Goal: Transaction & Acquisition: Subscribe to service/newsletter

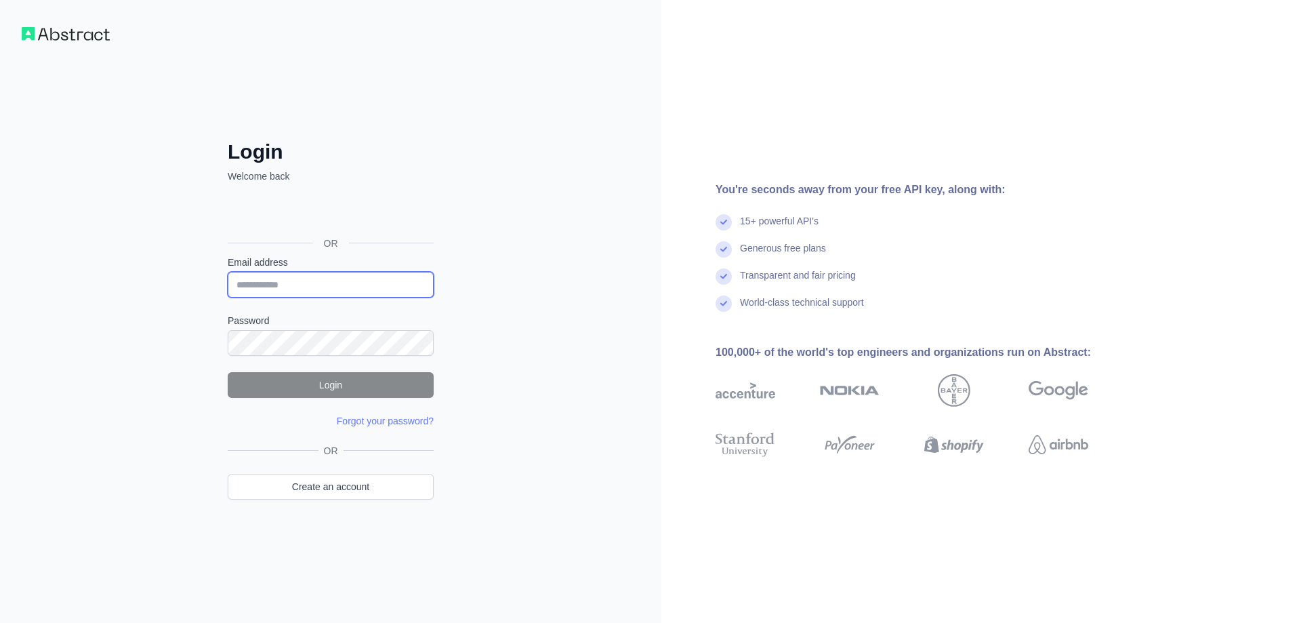
type input "**********"
click at [338, 384] on button "Login" at bounding box center [331, 385] width 206 height 26
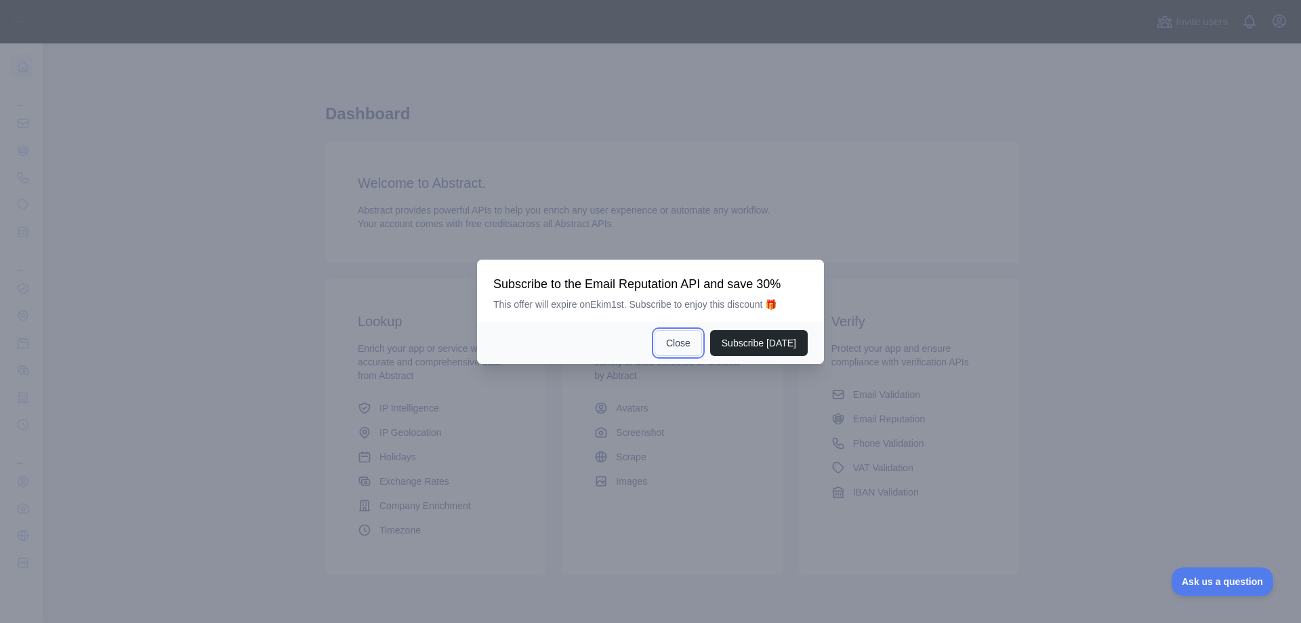
click at [694, 342] on button "Close" at bounding box center [678, 343] width 47 height 26
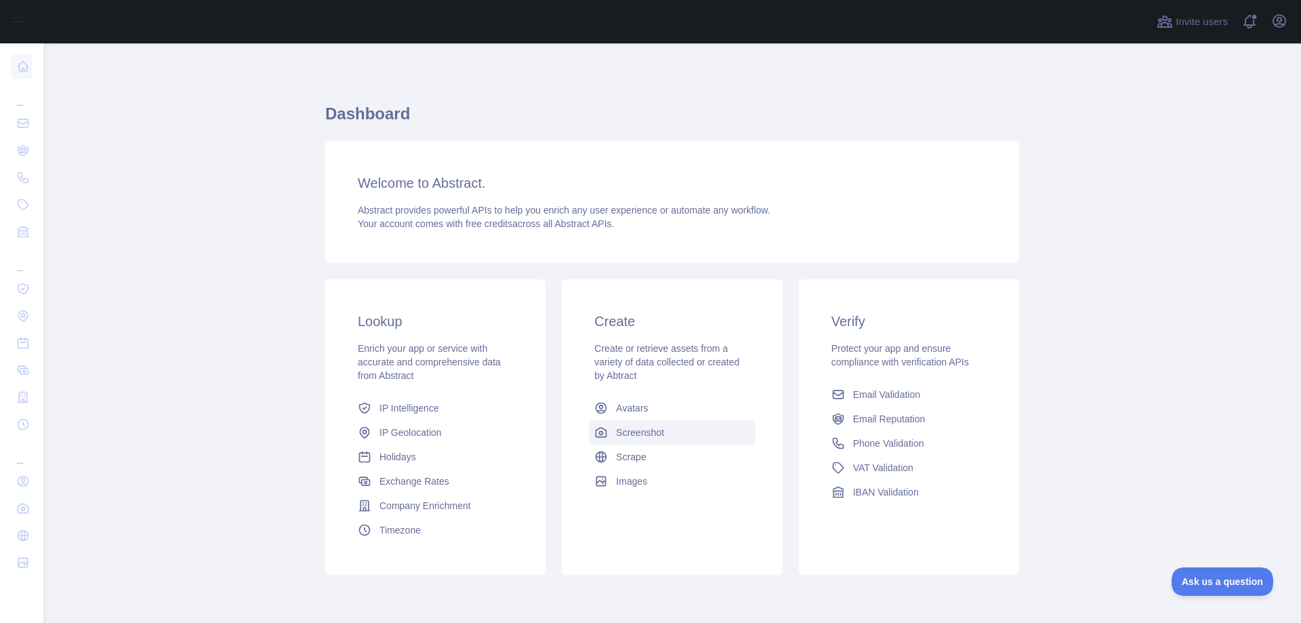
click at [622, 425] on link "Screenshot" at bounding box center [672, 432] width 166 height 24
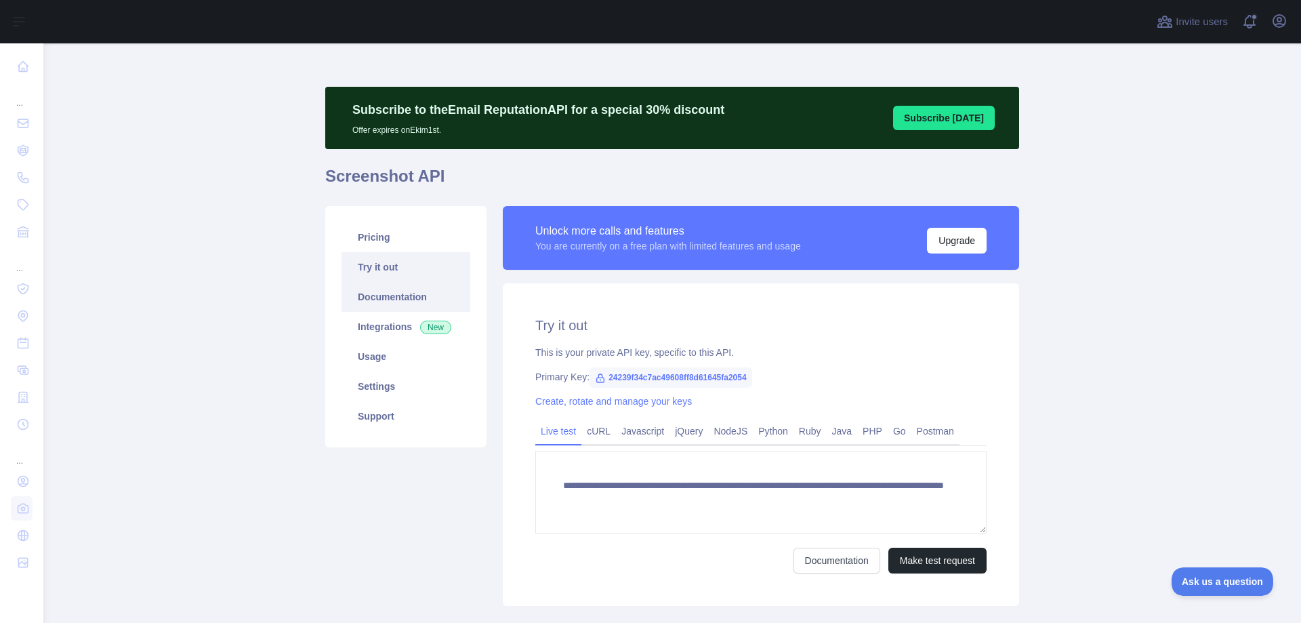
click at [411, 295] on link "Documentation" at bounding box center [406, 297] width 129 height 30
click at [399, 241] on link "Pricing" at bounding box center [406, 237] width 129 height 30
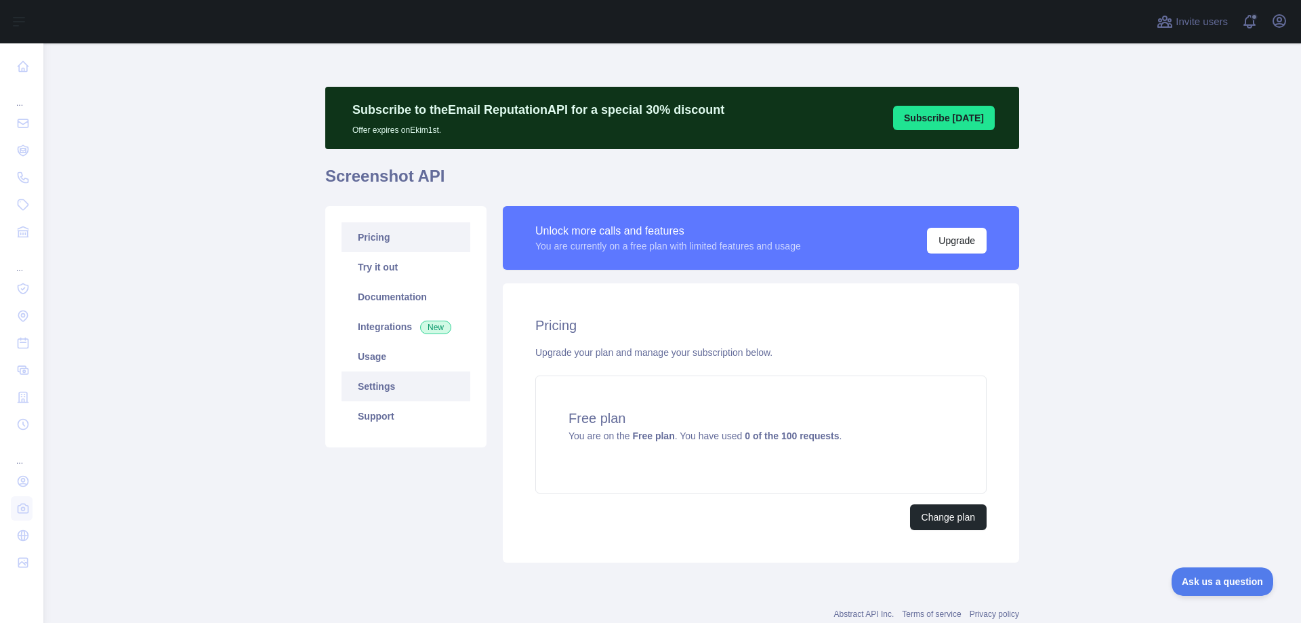
click at [387, 388] on link "Settings" at bounding box center [406, 386] width 129 height 30
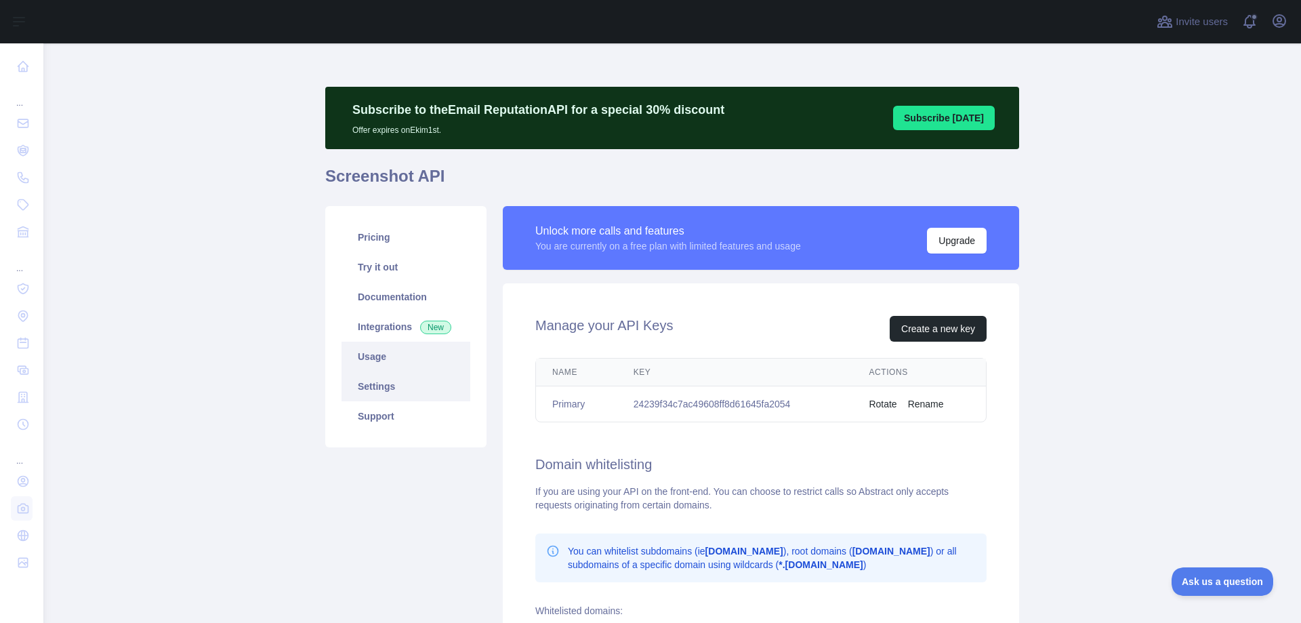
click at [386, 361] on link "Usage" at bounding box center [406, 357] width 129 height 30
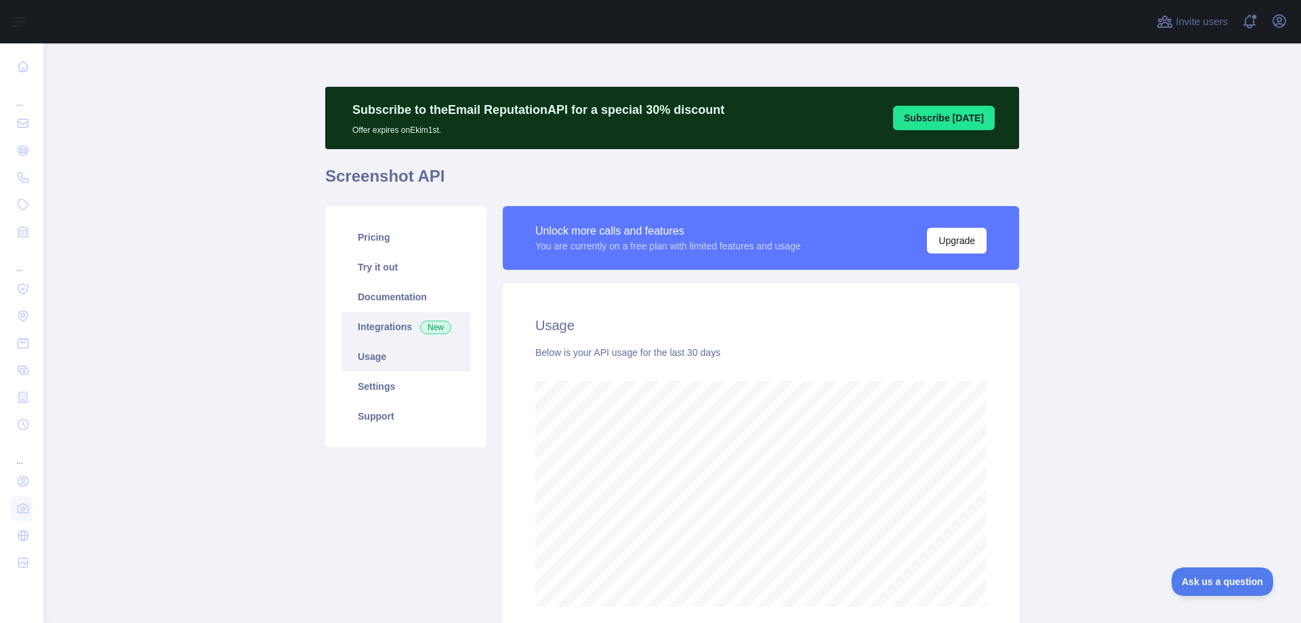
click at [373, 324] on link "Integrations New" at bounding box center [406, 327] width 129 height 30
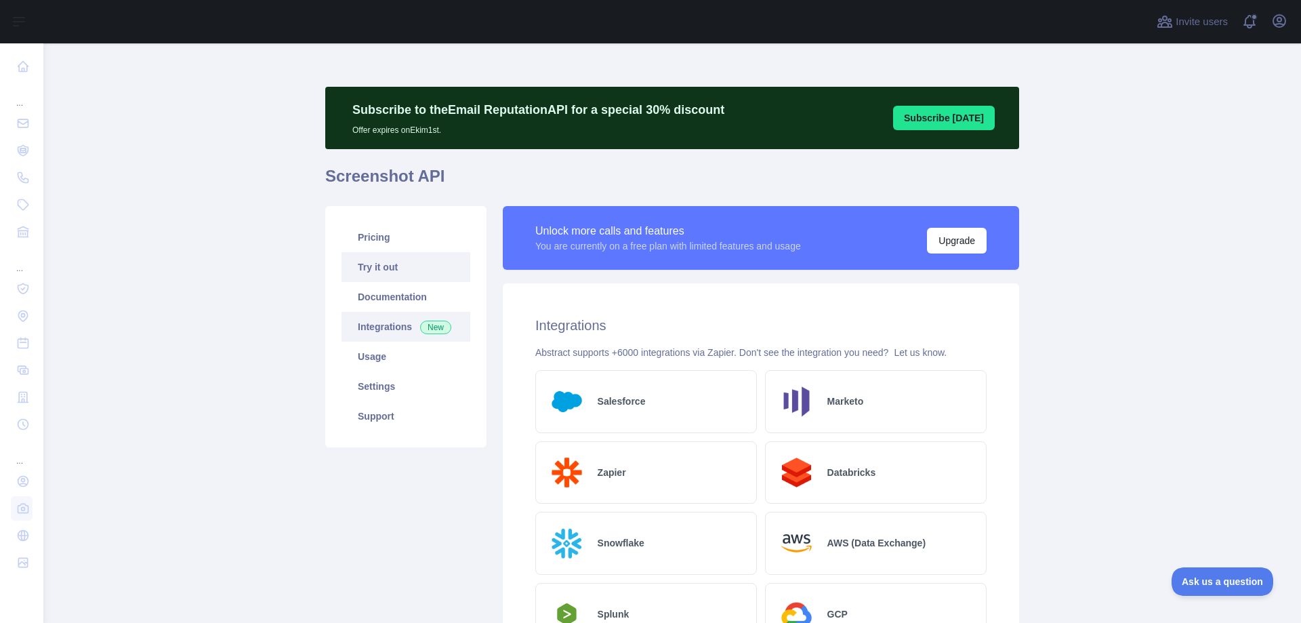
click at [397, 278] on link "Try it out" at bounding box center [406, 267] width 129 height 30
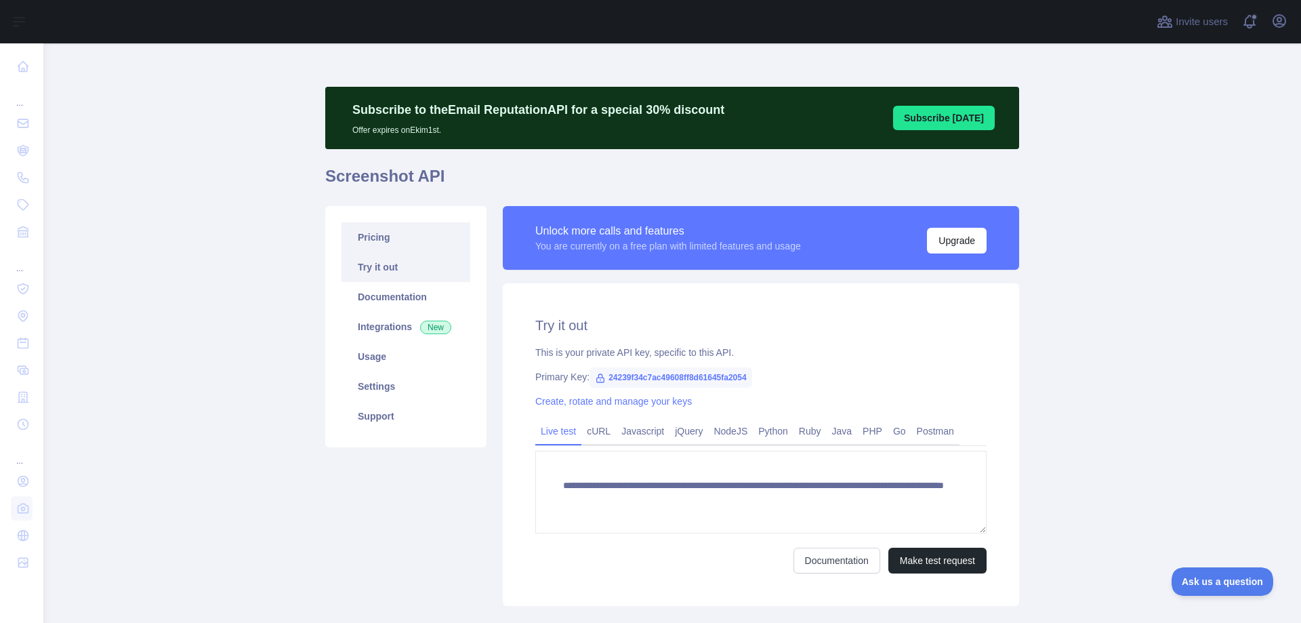
click at [401, 237] on link "Pricing" at bounding box center [406, 237] width 129 height 30
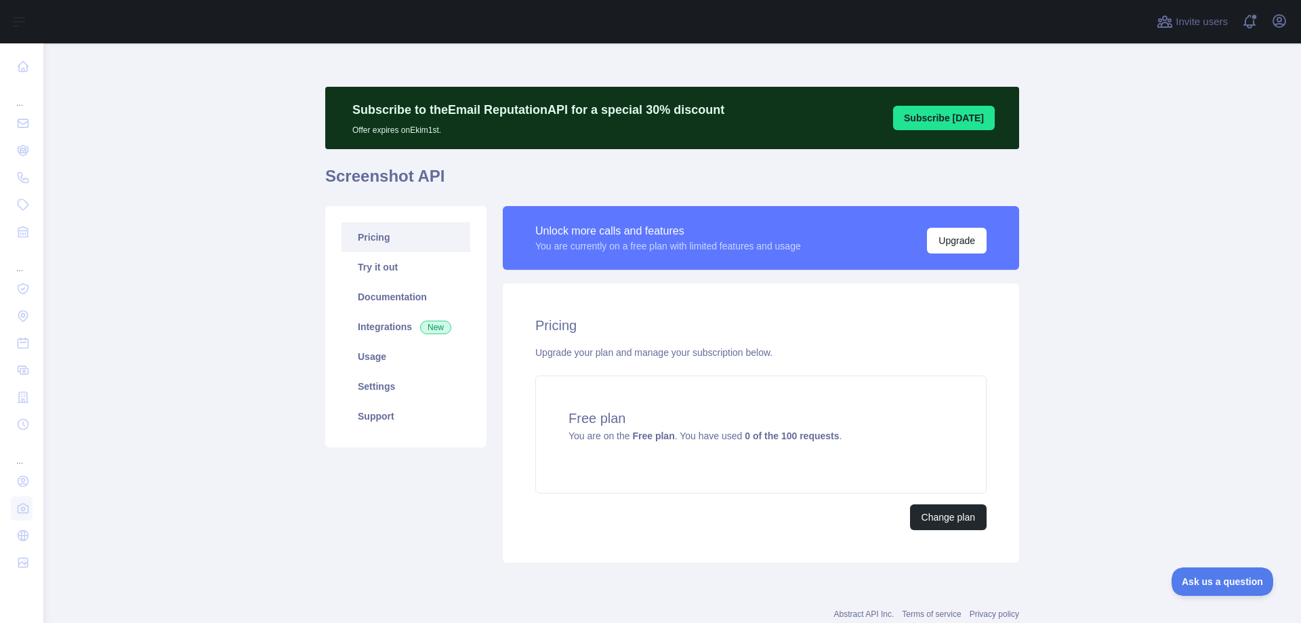
click at [944, 503] on div "Pricing Upgrade your plan and manage your subscription below. Free plan You are…" at bounding box center [761, 422] width 516 height 279
click at [944, 511] on button "Change plan" at bounding box center [948, 517] width 77 height 26
